Goal: Task Accomplishment & Management: Use online tool/utility

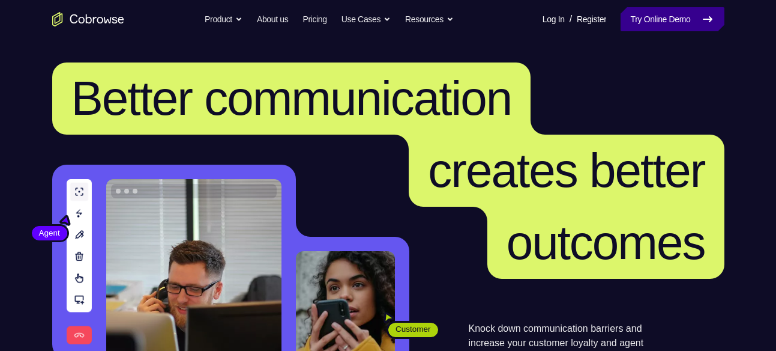
click at [645, 16] on link "Try Online Demo" at bounding box center [672, 19] width 103 height 24
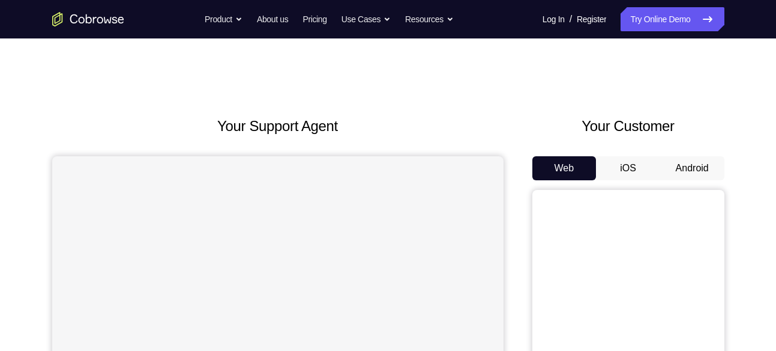
click at [679, 173] on button "Android" at bounding box center [692, 168] width 64 height 24
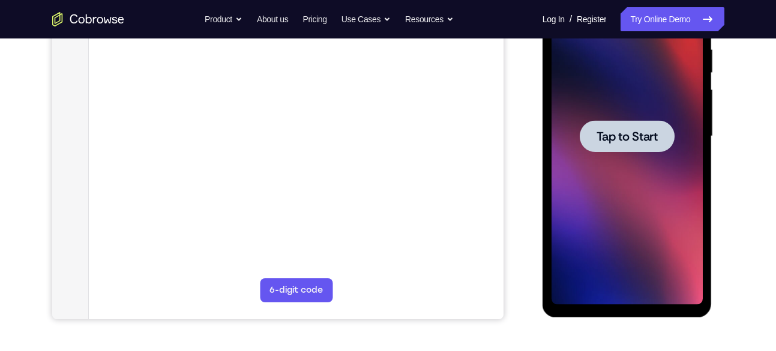
scroll to position [246, 0]
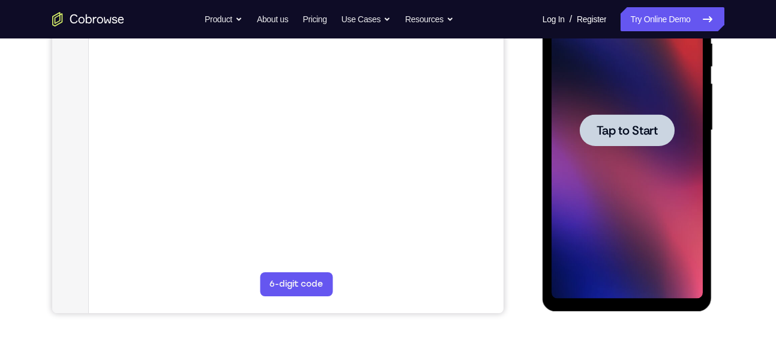
click at [627, 154] on div at bounding box center [627, 130] width 151 height 336
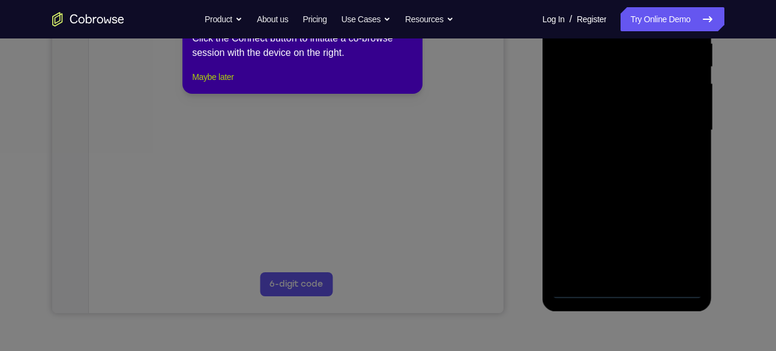
click at [213, 84] on button "Maybe later" at bounding box center [212, 77] width 41 height 14
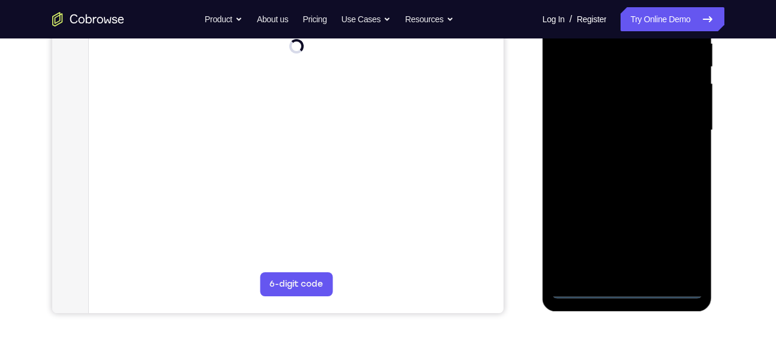
click at [624, 289] on div at bounding box center [627, 130] width 151 height 336
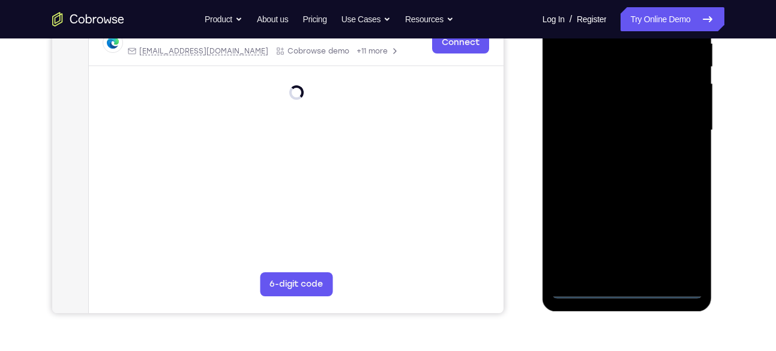
click at [686, 238] on div at bounding box center [627, 130] width 151 height 336
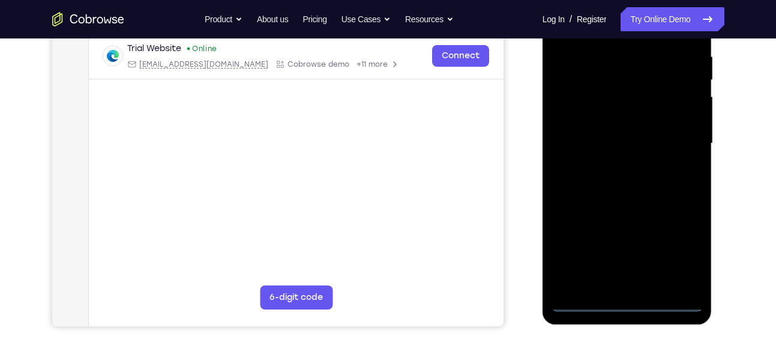
click at [686, 238] on div at bounding box center [627, 143] width 151 height 336
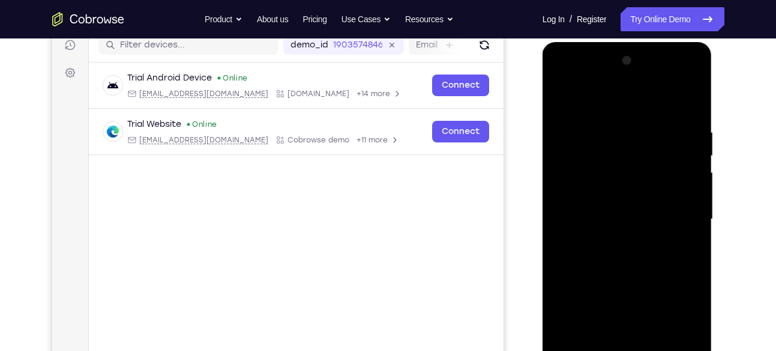
scroll to position [155, 0]
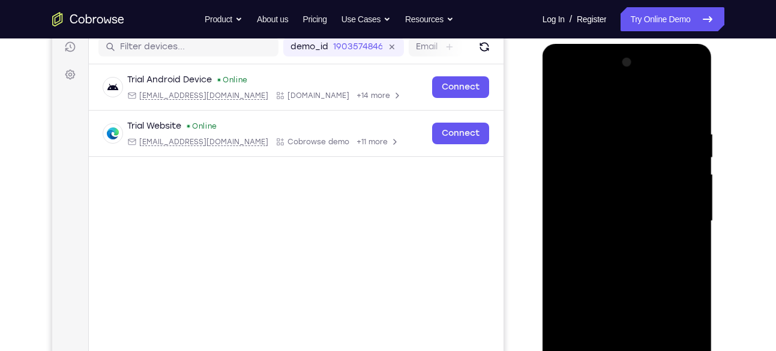
click at [607, 104] on div at bounding box center [627, 221] width 151 height 336
click at [678, 213] on div at bounding box center [627, 221] width 151 height 336
click at [681, 219] on div at bounding box center [627, 221] width 151 height 336
click at [611, 246] on div at bounding box center [627, 221] width 151 height 336
click at [596, 210] on div at bounding box center [627, 221] width 151 height 336
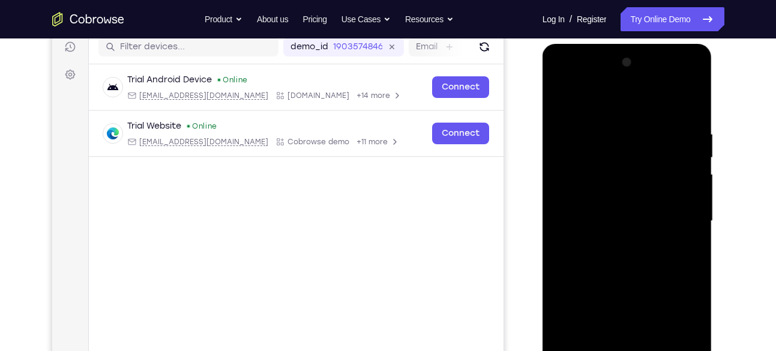
click at [596, 195] on div at bounding box center [627, 221] width 151 height 336
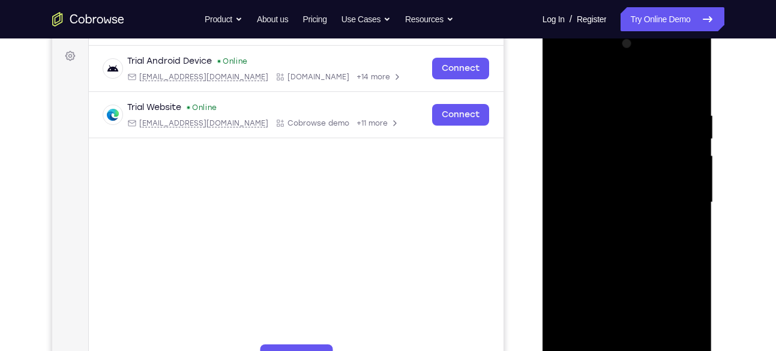
scroll to position [178, 0]
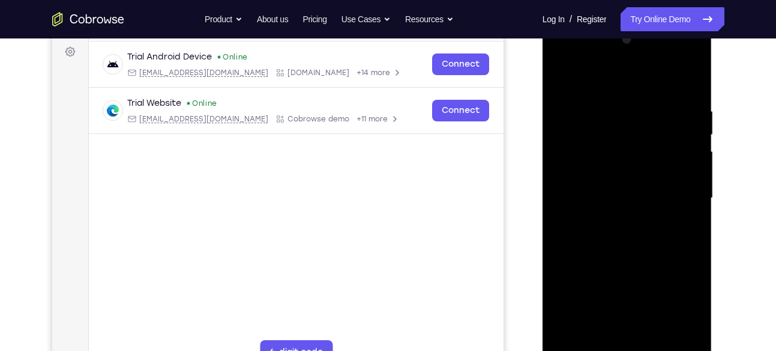
click at [596, 195] on div at bounding box center [627, 198] width 151 height 336
drag, startPoint x: 600, startPoint y: 88, endPoint x: 596, endPoint y: 2, distance: 85.4
click at [596, 21] on html "Online web based iOS Simulators and Android Emulators. Run iPhone, iPad, Mobile…" at bounding box center [628, 201] width 171 height 360
click at [691, 91] on div at bounding box center [627, 198] width 151 height 336
click at [609, 105] on div at bounding box center [627, 198] width 151 height 336
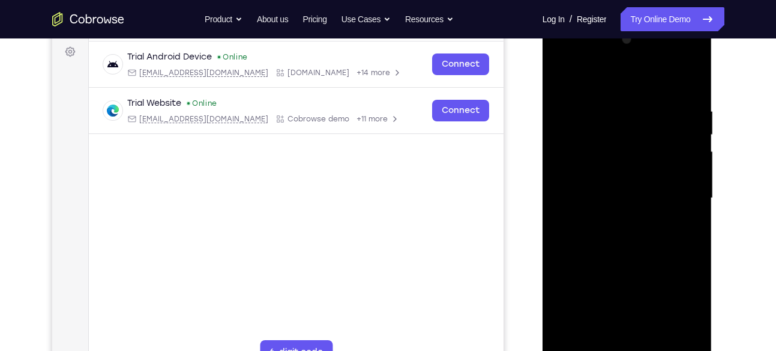
click at [692, 83] on div at bounding box center [627, 198] width 151 height 336
click at [655, 109] on div at bounding box center [627, 198] width 151 height 336
click at [690, 78] on div at bounding box center [627, 198] width 151 height 336
drag, startPoint x: 674, startPoint y: 106, endPoint x: 593, endPoint y: 113, distance: 82.0
click at [593, 113] on div at bounding box center [627, 198] width 151 height 336
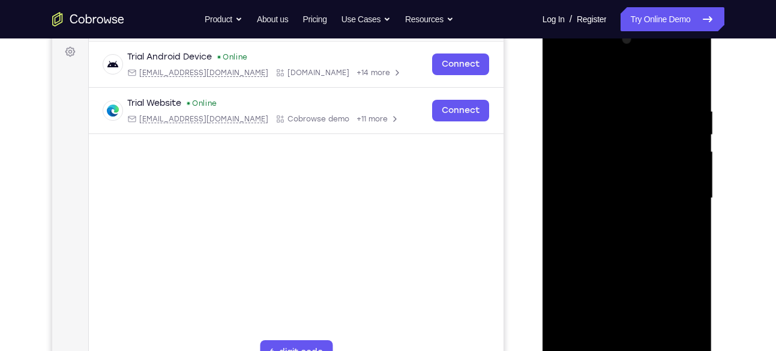
click at [608, 85] on div at bounding box center [627, 198] width 151 height 336
click at [686, 133] on div at bounding box center [627, 198] width 151 height 336
click at [681, 134] on div at bounding box center [627, 198] width 151 height 336
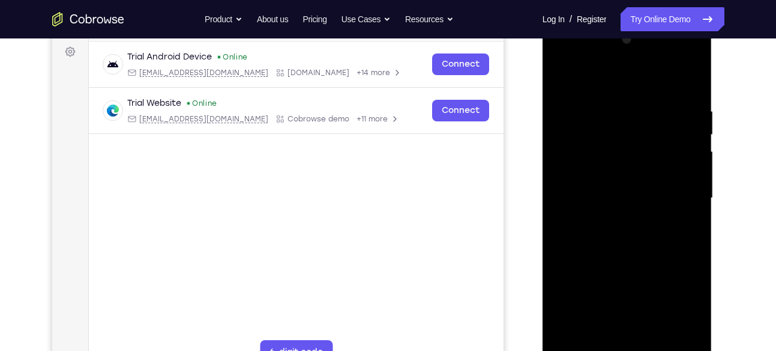
click at [678, 173] on div at bounding box center [627, 198] width 151 height 336
click at [683, 124] on div at bounding box center [627, 198] width 151 height 336
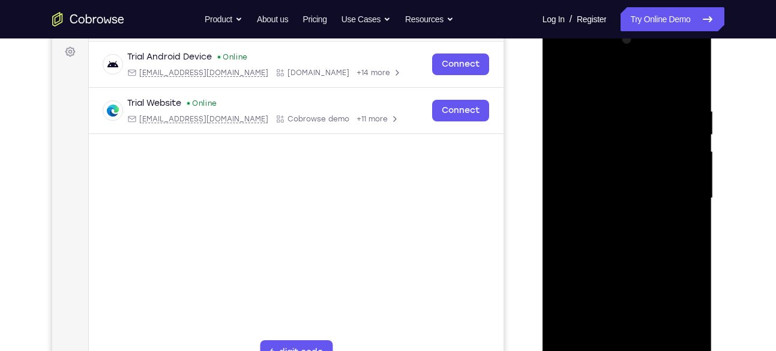
click at [683, 124] on div at bounding box center [627, 198] width 151 height 336
click at [683, 113] on div at bounding box center [627, 198] width 151 height 336
click at [695, 127] on div at bounding box center [627, 198] width 151 height 336
click at [693, 83] on div at bounding box center [627, 198] width 151 height 336
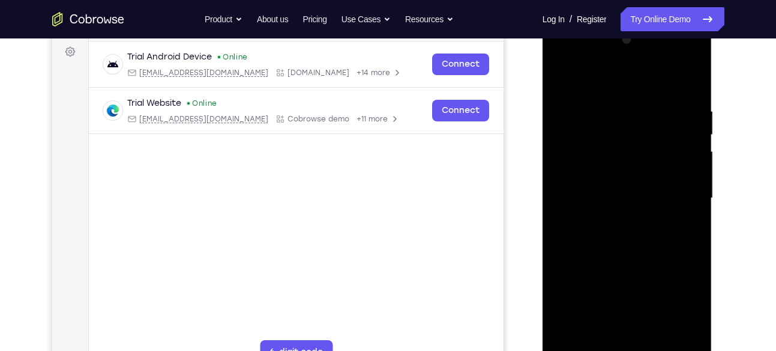
drag, startPoint x: 662, startPoint y: 160, endPoint x: 665, endPoint y: 111, distance: 49.3
click at [665, 111] on div at bounding box center [627, 198] width 151 height 336
click at [689, 203] on div at bounding box center [627, 198] width 151 height 336
drag, startPoint x: 637, startPoint y: 204, endPoint x: 632, endPoint y: 110, distance: 94.4
click at [632, 110] on div at bounding box center [627, 198] width 151 height 336
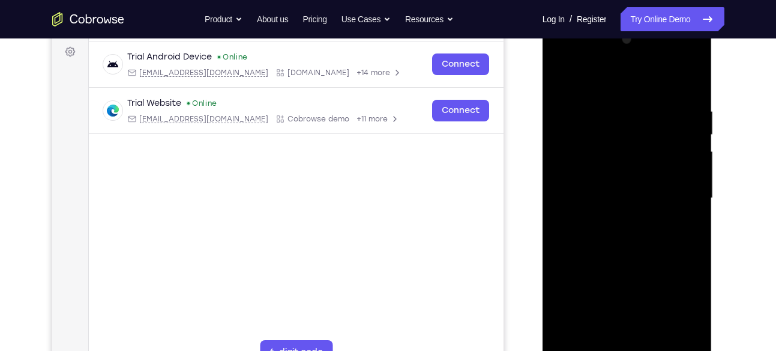
drag, startPoint x: 627, startPoint y: 207, endPoint x: 621, endPoint y: 110, distance: 97.5
click at [621, 110] on div at bounding box center [627, 198] width 151 height 336
drag, startPoint x: 617, startPoint y: 204, endPoint x: 616, endPoint y: 118, distance: 85.2
click at [616, 118] on div at bounding box center [627, 198] width 151 height 336
drag, startPoint x: 609, startPoint y: 199, endPoint x: 605, endPoint y: 94, distance: 104.5
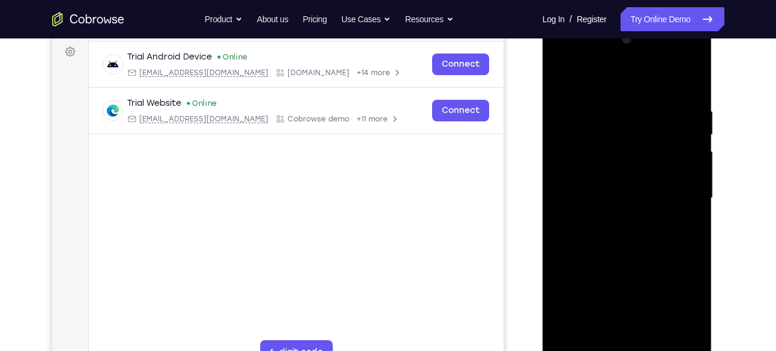
click at [605, 94] on div at bounding box center [627, 198] width 151 height 336
drag, startPoint x: 600, startPoint y: 196, endPoint x: 603, endPoint y: 109, distance: 87.7
click at [603, 109] on div at bounding box center [627, 198] width 151 height 336
drag, startPoint x: 601, startPoint y: 177, endPoint x: 597, endPoint y: 62, distance: 114.7
click at [597, 62] on div at bounding box center [627, 198] width 151 height 336
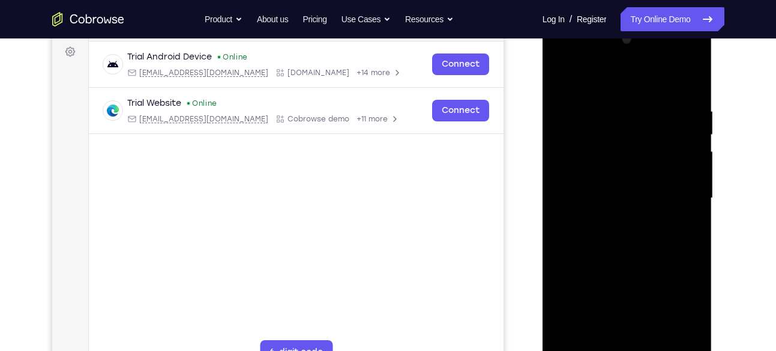
drag, startPoint x: 600, startPoint y: 182, endPoint x: 598, endPoint y: 83, distance: 99.1
click at [598, 83] on div at bounding box center [627, 198] width 151 height 336
drag, startPoint x: 597, startPoint y: 170, endPoint x: 599, endPoint y: 101, distance: 69.1
click at [599, 101] on div at bounding box center [627, 198] width 151 height 336
click at [692, 146] on div at bounding box center [627, 198] width 151 height 336
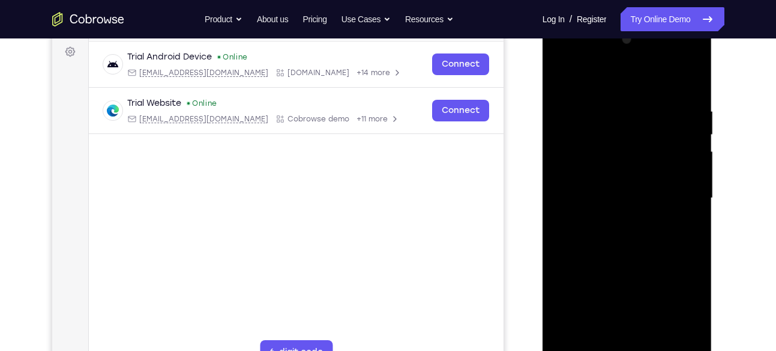
click at [692, 146] on div at bounding box center [627, 198] width 151 height 336
drag, startPoint x: 653, startPoint y: 240, endPoint x: 653, endPoint y: 121, distance: 118.9
click at [653, 121] on div at bounding box center [627, 198] width 151 height 336
drag, startPoint x: 626, startPoint y: 205, endPoint x: 633, endPoint y: 139, distance: 66.5
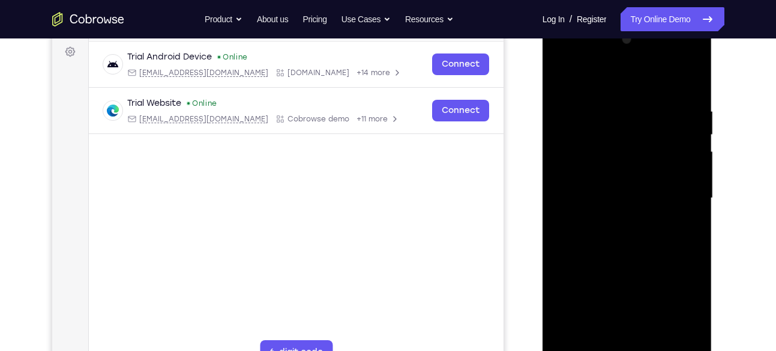
click at [633, 139] on div at bounding box center [627, 198] width 151 height 336
click at [688, 170] on div at bounding box center [627, 198] width 151 height 336
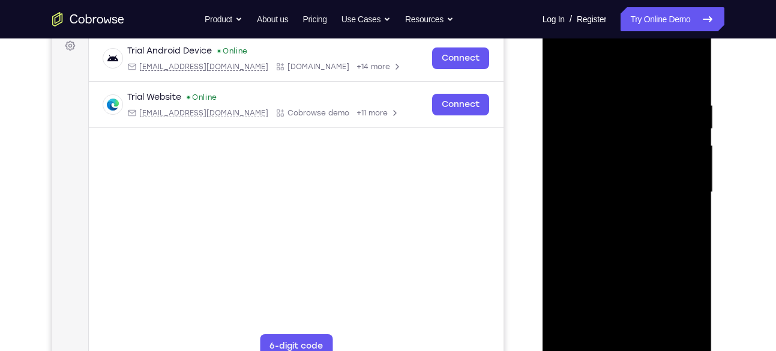
scroll to position [184, 0]
click at [695, 167] on div at bounding box center [627, 191] width 151 height 336
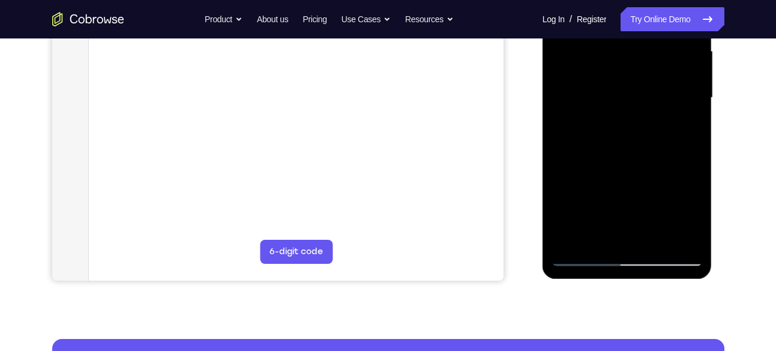
scroll to position [280, 0]
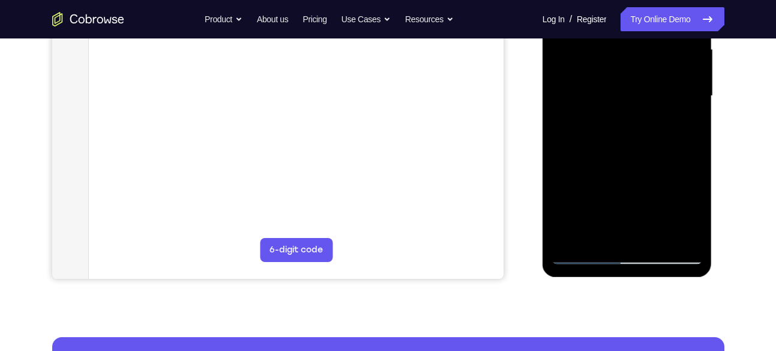
click at [653, 237] on div at bounding box center [627, 96] width 151 height 336
click at [645, 160] on div at bounding box center [627, 96] width 151 height 336
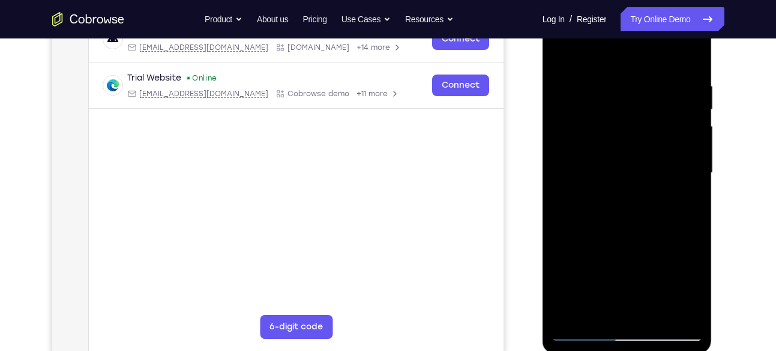
scroll to position [250, 0]
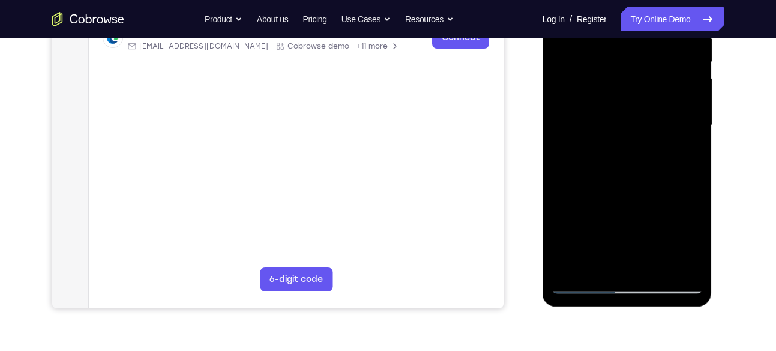
click at [612, 213] on div at bounding box center [627, 125] width 151 height 336
click at [618, 207] on div at bounding box center [627, 125] width 151 height 336
click at [691, 211] on div at bounding box center [627, 125] width 151 height 336
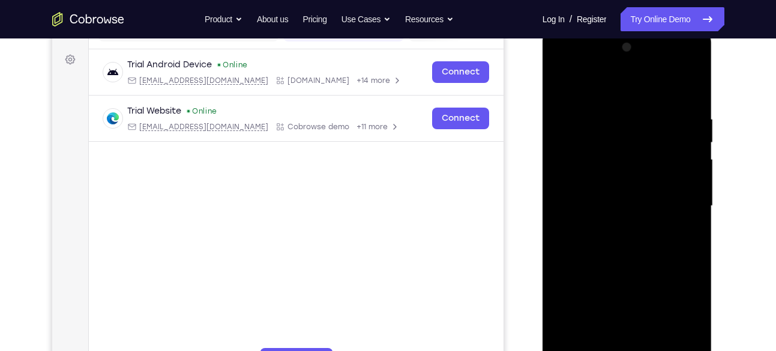
scroll to position [169, 0]
click at [565, 80] on div at bounding box center [627, 206] width 151 height 336
click at [696, 330] on div at bounding box center [627, 206] width 151 height 336
drag, startPoint x: 646, startPoint y: 310, endPoint x: 626, endPoint y: 237, distance: 75.3
click at [626, 237] on div at bounding box center [627, 206] width 151 height 336
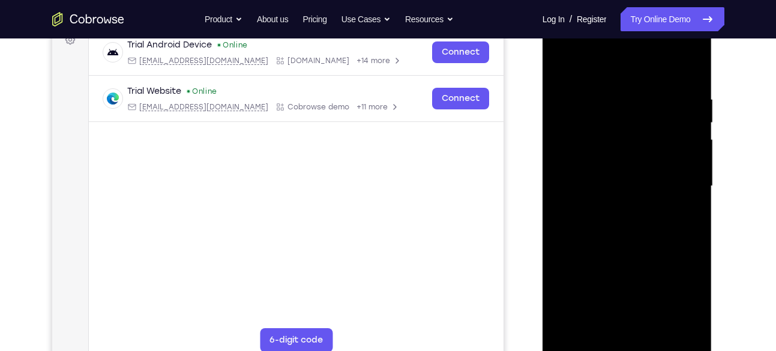
scroll to position [191, 0]
click at [577, 273] on div at bounding box center [627, 185] width 151 height 336
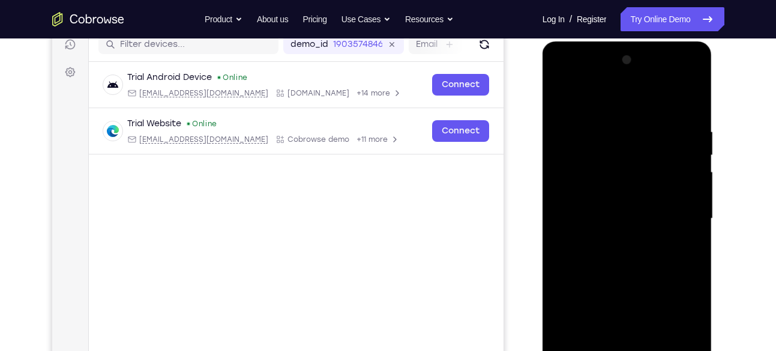
scroll to position [146, 0]
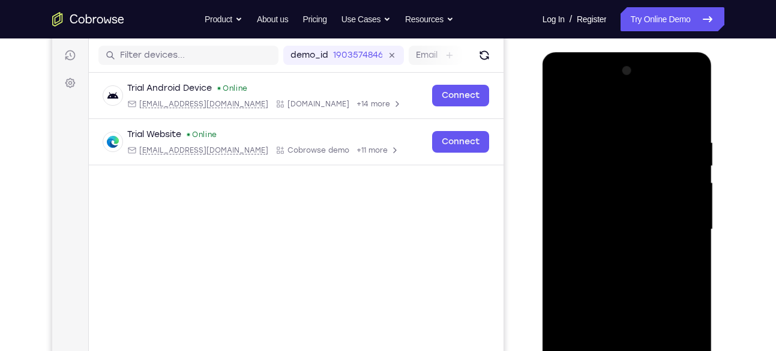
click at [562, 109] on div at bounding box center [627, 229] width 151 height 336
drag, startPoint x: 587, startPoint y: 231, endPoint x: 568, endPoint y: 146, distance: 86.7
click at [568, 146] on div at bounding box center [627, 229] width 151 height 336
click at [692, 164] on div at bounding box center [627, 229] width 151 height 336
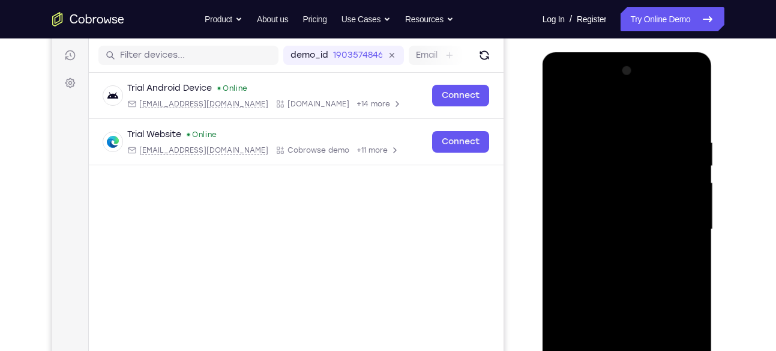
click at [692, 164] on div at bounding box center [627, 229] width 151 height 336
drag, startPoint x: 663, startPoint y: 300, endPoint x: 639, endPoint y: 176, distance: 126.1
click at [639, 176] on div at bounding box center [627, 229] width 151 height 336
drag, startPoint x: 635, startPoint y: 282, endPoint x: 621, endPoint y: 205, distance: 78.7
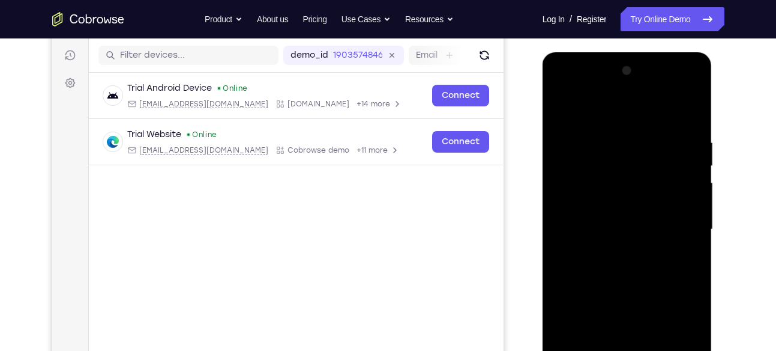
click at [621, 205] on div at bounding box center [627, 229] width 151 height 336
drag, startPoint x: 612, startPoint y: 270, endPoint x: 588, endPoint y: 116, distance: 155.6
click at [588, 116] on div at bounding box center [627, 229] width 151 height 336
drag, startPoint x: 599, startPoint y: 253, endPoint x: 585, endPoint y: 152, distance: 101.9
click at [585, 152] on div at bounding box center [627, 229] width 151 height 336
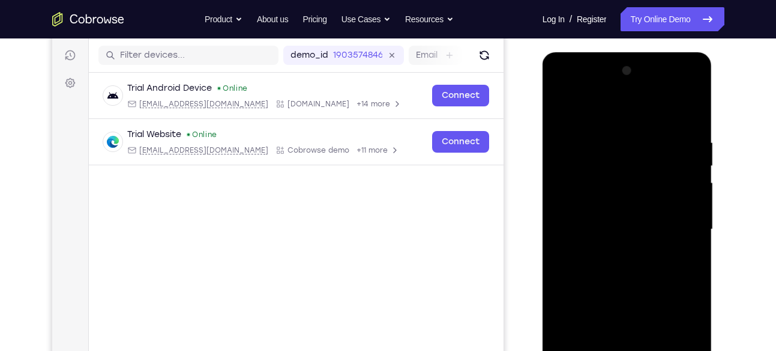
drag, startPoint x: 647, startPoint y: 264, endPoint x: 626, endPoint y: 131, distance: 134.9
click at [626, 131] on div at bounding box center [627, 229] width 151 height 336
drag, startPoint x: 619, startPoint y: 226, endPoint x: 613, endPoint y: 133, distance: 93.2
click at [613, 133] on div at bounding box center [627, 229] width 151 height 336
drag, startPoint x: 603, startPoint y: 223, endPoint x: 608, endPoint y: 107, distance: 116.0
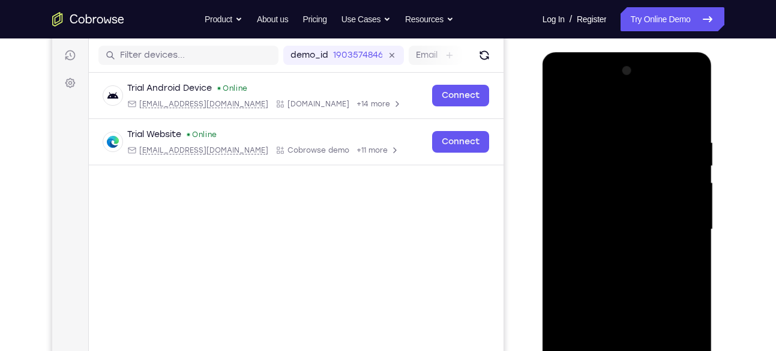
click at [608, 107] on div at bounding box center [627, 229] width 151 height 336
drag, startPoint x: 591, startPoint y: 247, endPoint x: 587, endPoint y: 164, distance: 82.9
click at [587, 164] on div at bounding box center [627, 229] width 151 height 336
drag, startPoint x: 615, startPoint y: 270, endPoint x: 611, endPoint y: 156, distance: 113.5
click at [611, 156] on div at bounding box center [627, 229] width 151 height 336
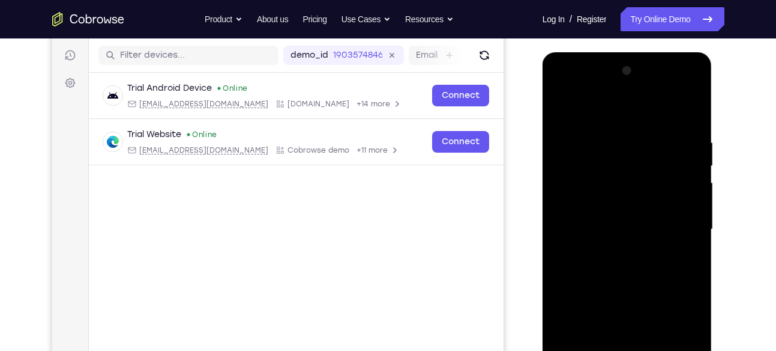
drag, startPoint x: 611, startPoint y: 218, endPoint x: 599, endPoint y: 71, distance: 146.9
click at [599, 71] on div at bounding box center [627, 229] width 151 height 336
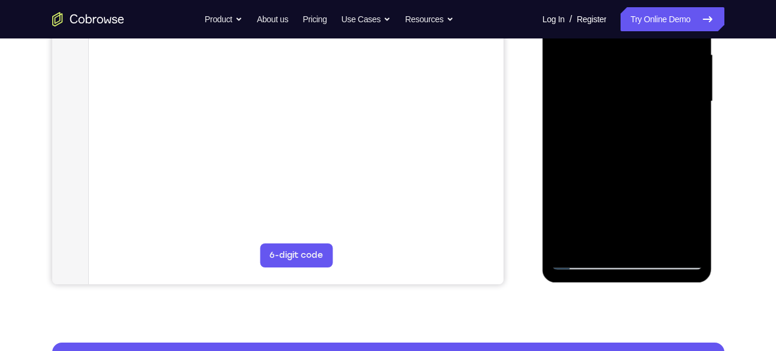
scroll to position [275, 0]
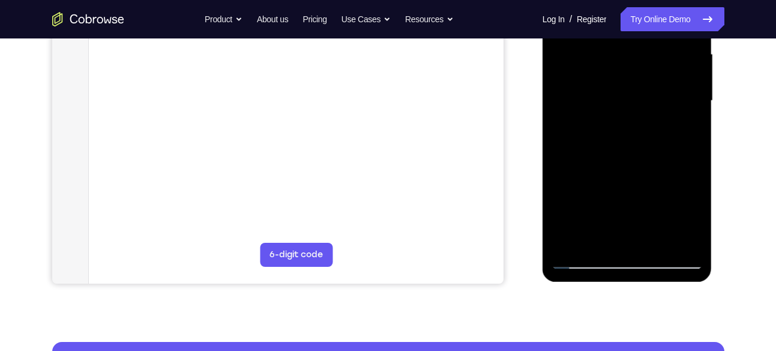
click at [654, 239] on div at bounding box center [627, 101] width 151 height 336
